Goal: Navigation & Orientation: Find specific page/section

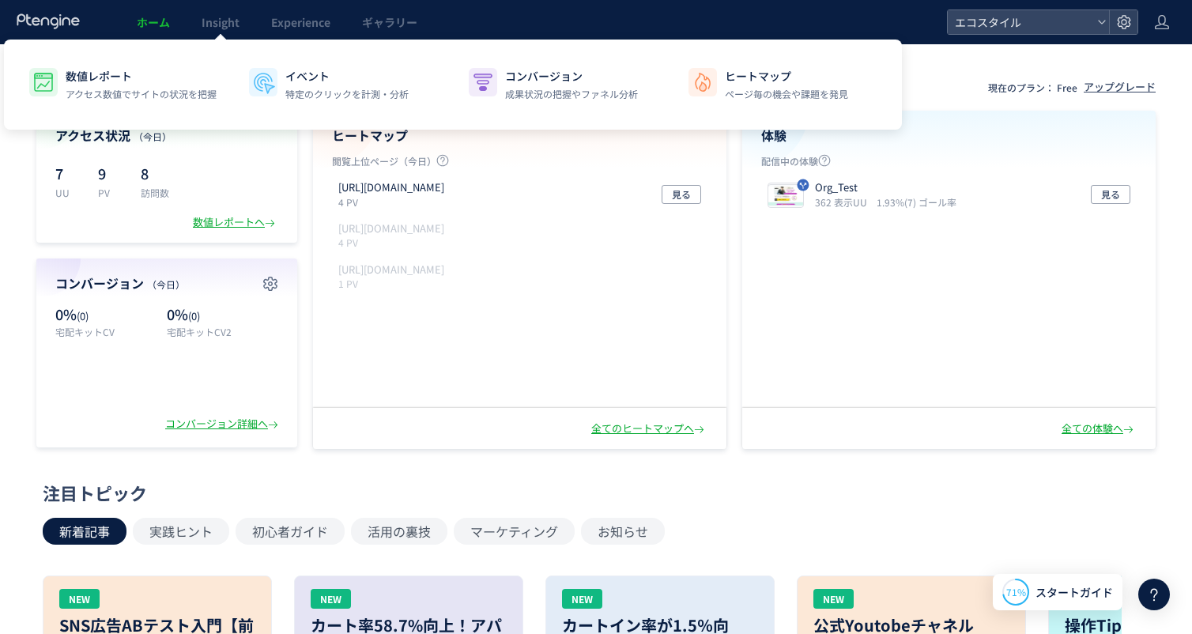
click at [158, 22] on span "ホーム" at bounding box center [153, 22] width 33 height 16
click at [206, 25] on span "Insight" at bounding box center [221, 22] width 38 height 16
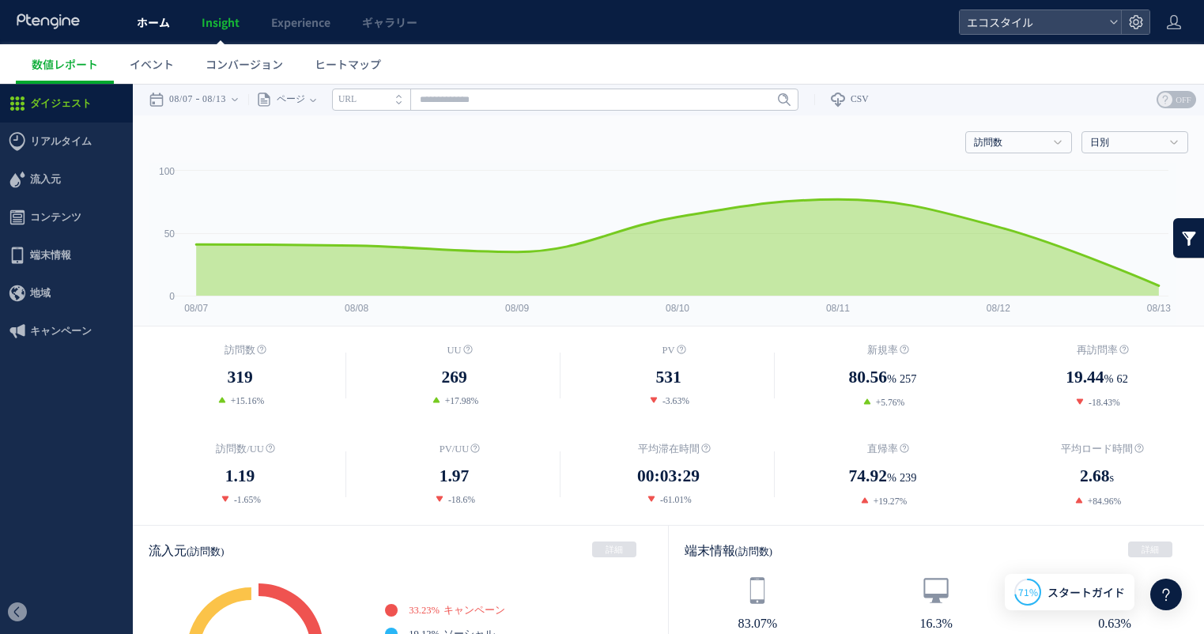
click at [149, 25] on span "ホーム" at bounding box center [153, 22] width 33 height 16
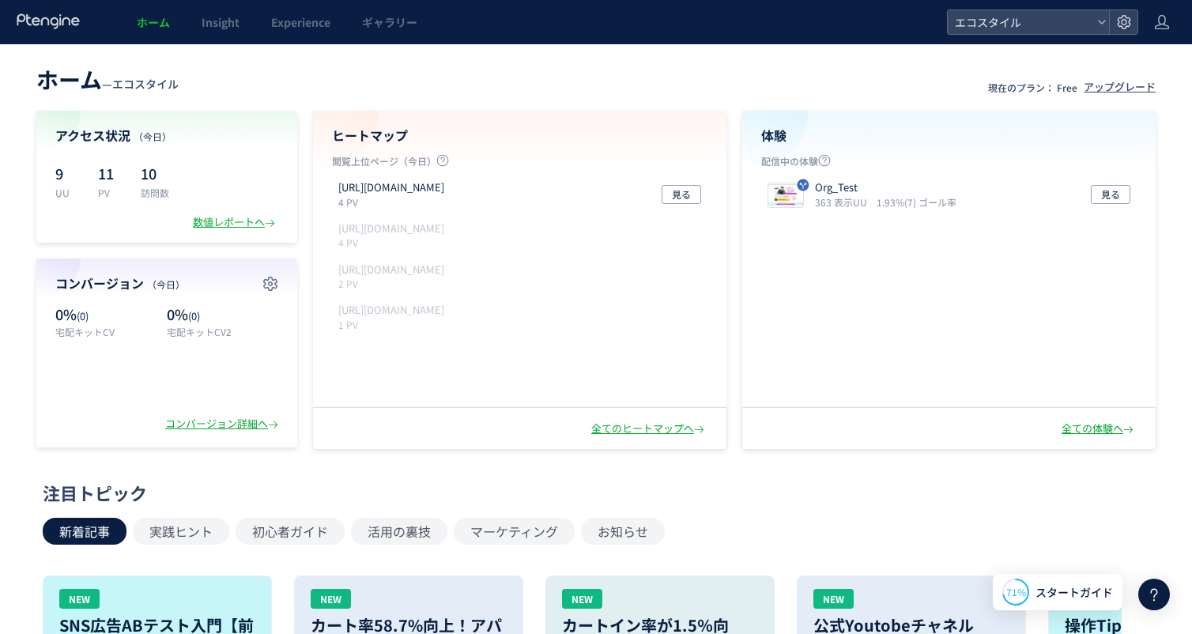
click at [774, 89] on header "ホーム — エコスタイル 現在のプラン： Free アップグレード" at bounding box center [596, 77] width 1120 height 35
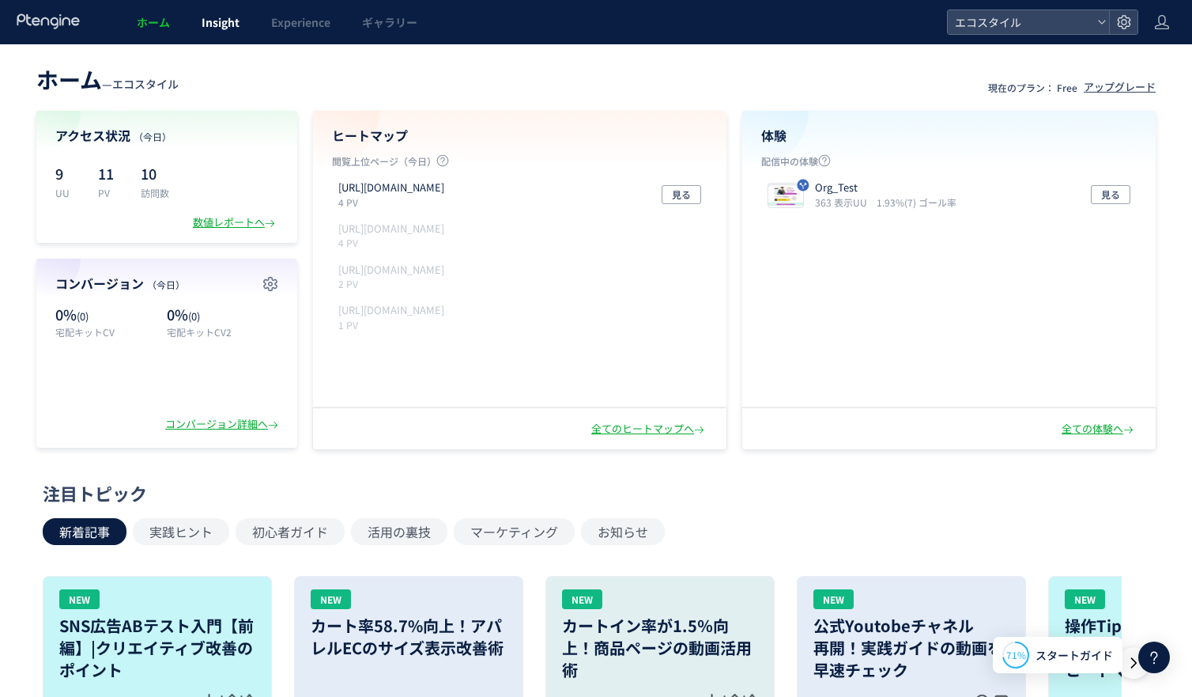
click at [236, 17] on span "Insight" at bounding box center [221, 22] width 38 height 16
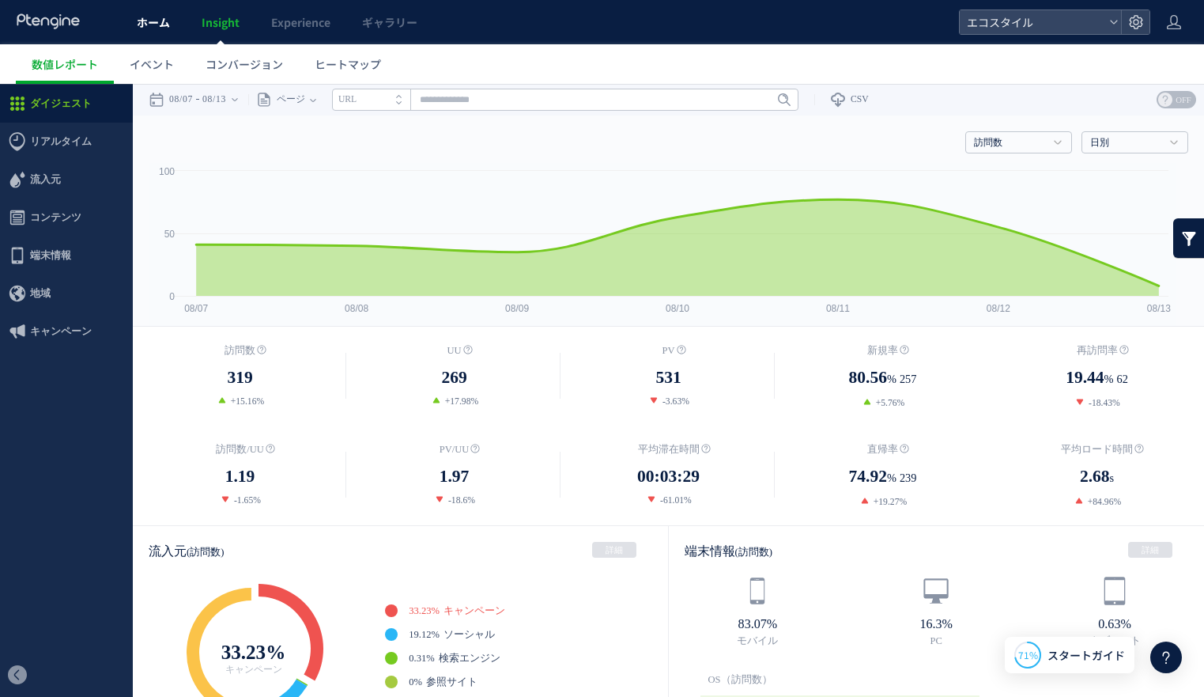
click at [164, 18] on span "ホーム" at bounding box center [153, 22] width 33 height 16
